Goal: Information Seeking & Learning: Learn about a topic

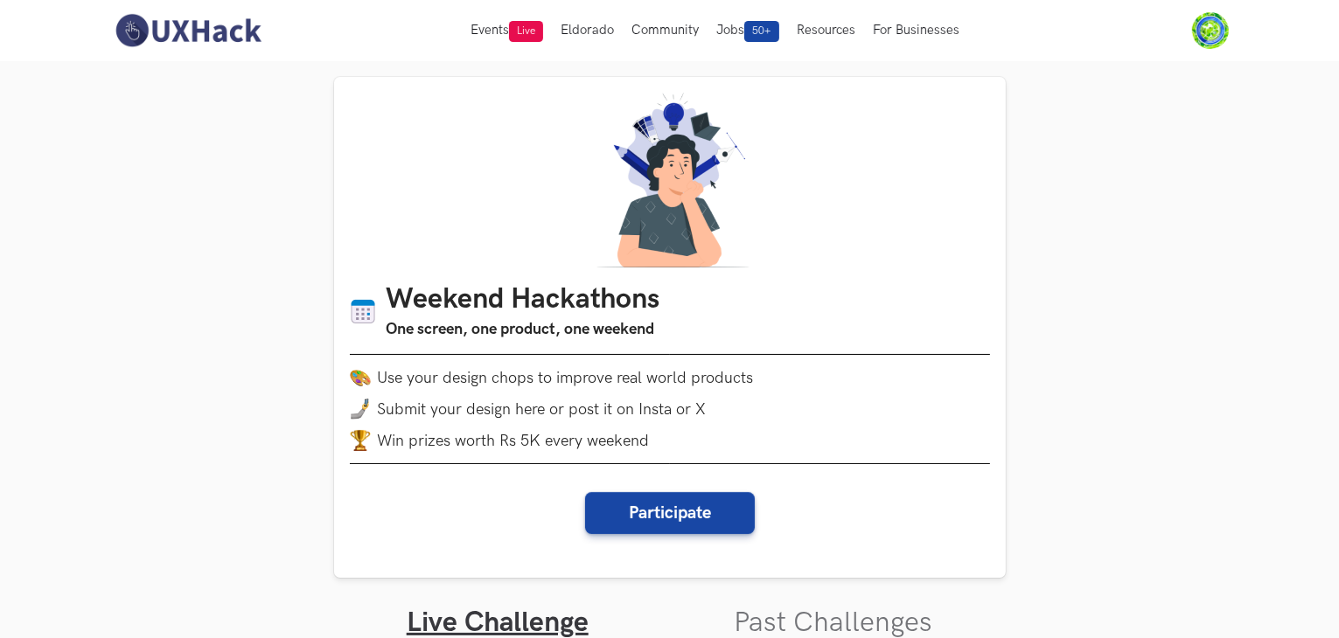
click at [198, 27] on img at bounding box center [188, 30] width 156 height 37
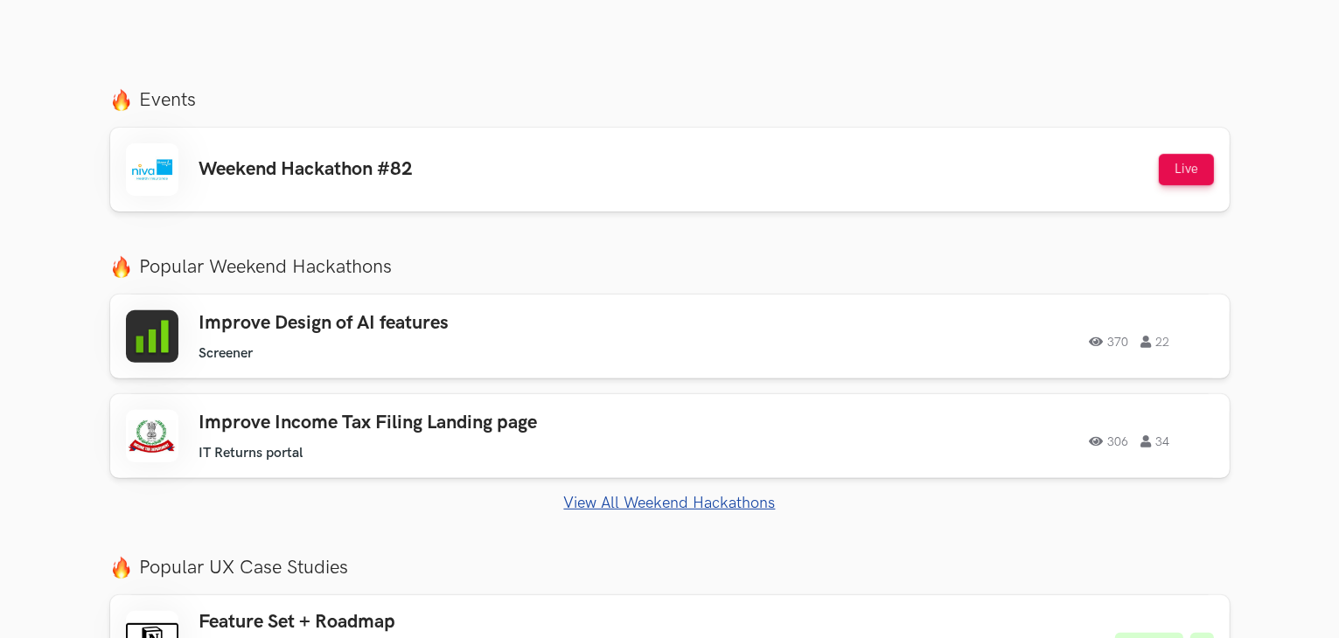
scroll to position [612, 0]
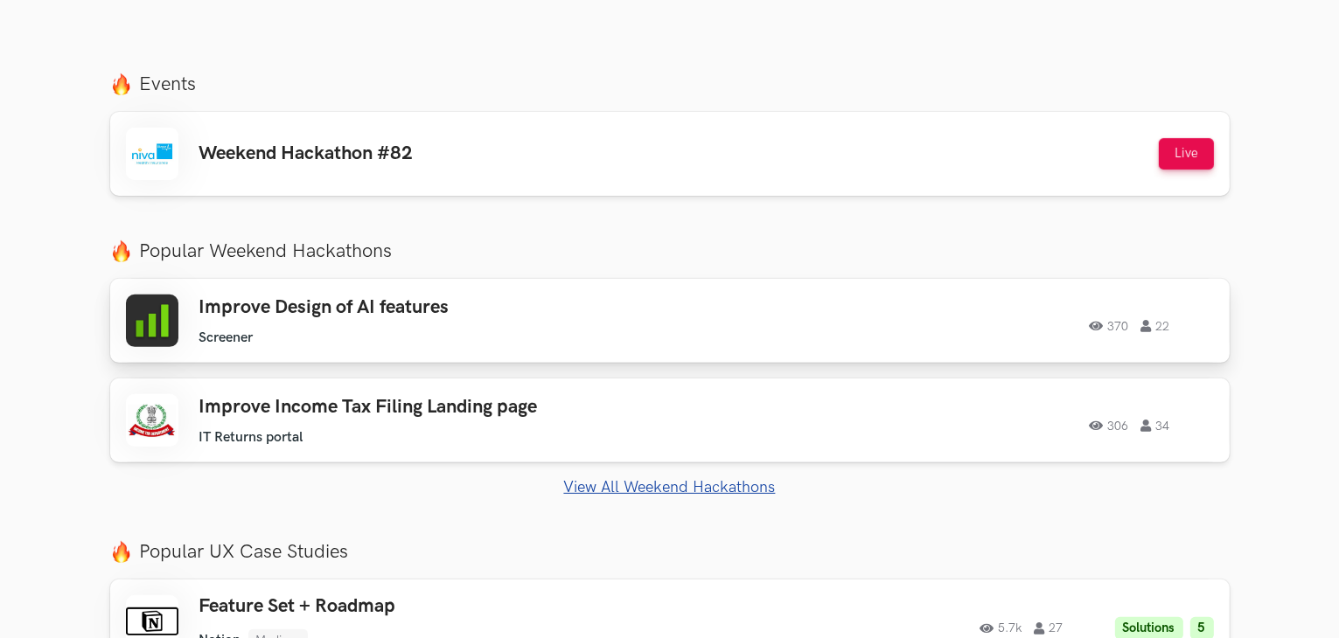
click at [184, 317] on div "Improve Design of AI features Screener Screener 370 22 370 22" at bounding box center [670, 321] width 1088 height 52
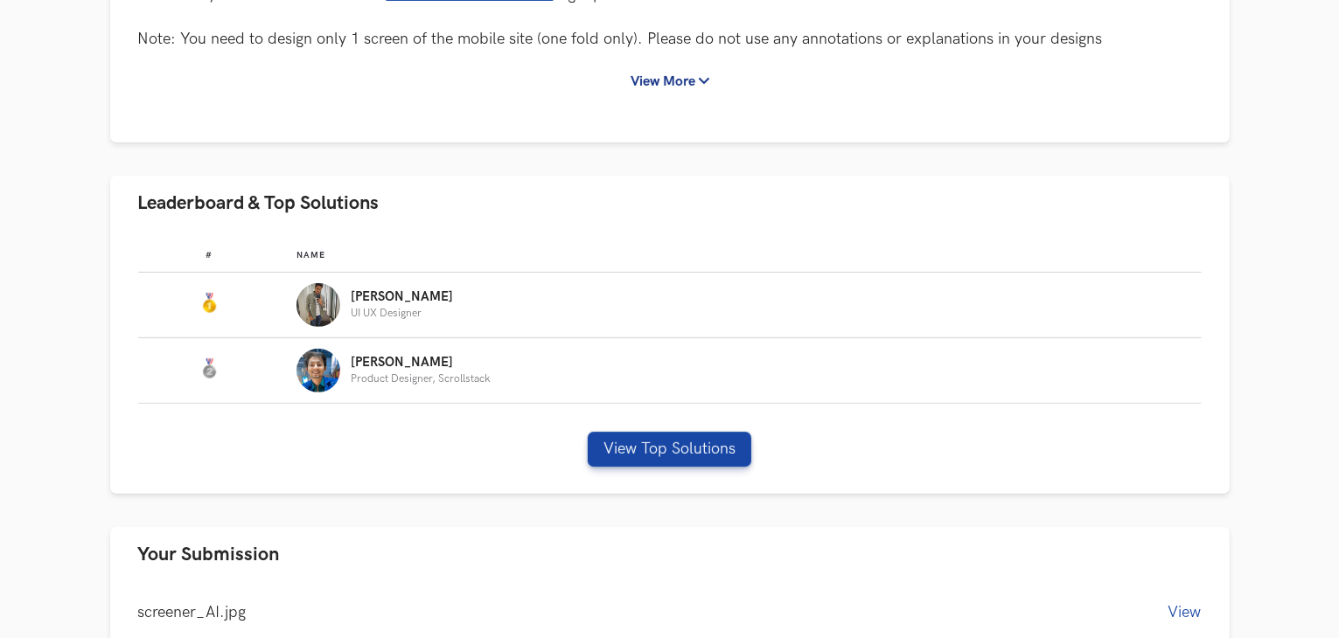
scroll to position [612, 0]
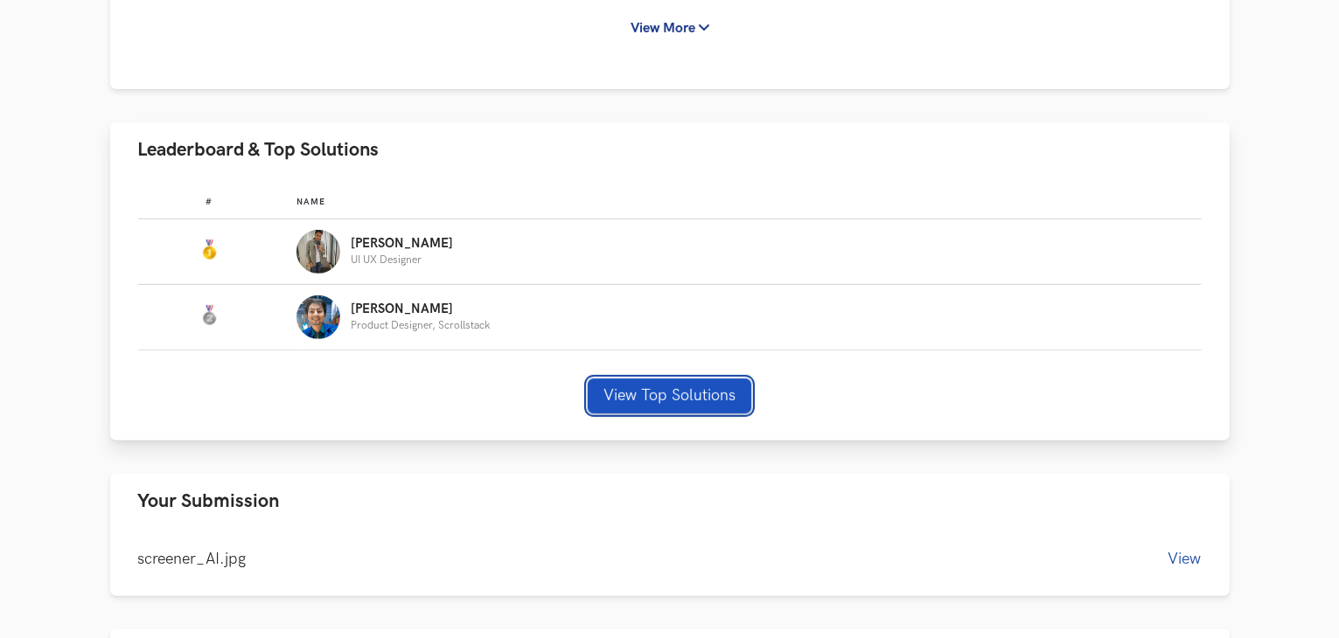
click at [598, 394] on button "View Top Solutions" at bounding box center [670, 396] width 164 height 35
